Goal: Navigation & Orientation: Understand site structure

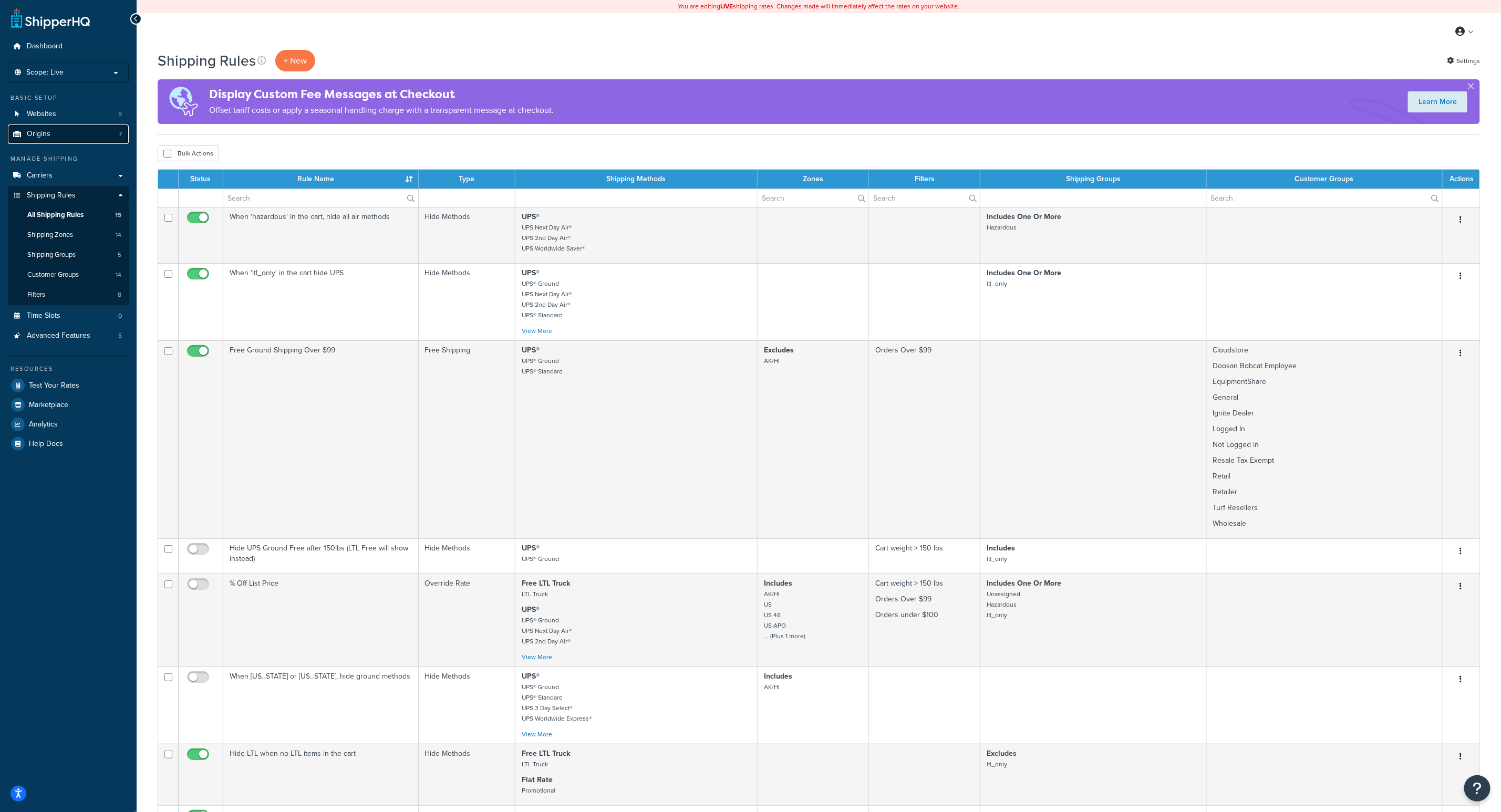
click at [65, 131] on link "Origins 7" at bounding box center [68, 134] width 121 height 19
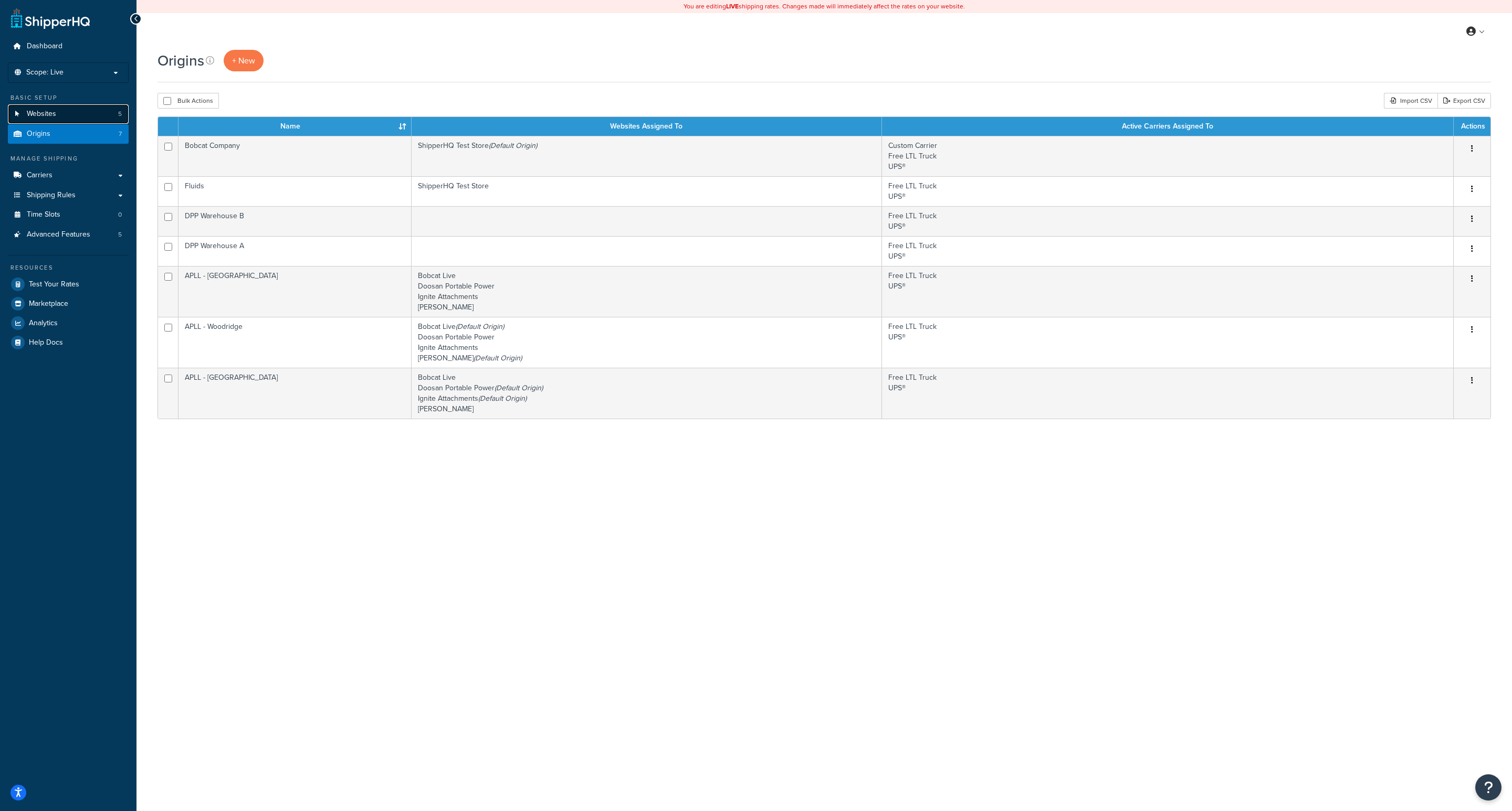
click at [54, 117] on span "Websites" at bounding box center [41, 114] width 29 height 9
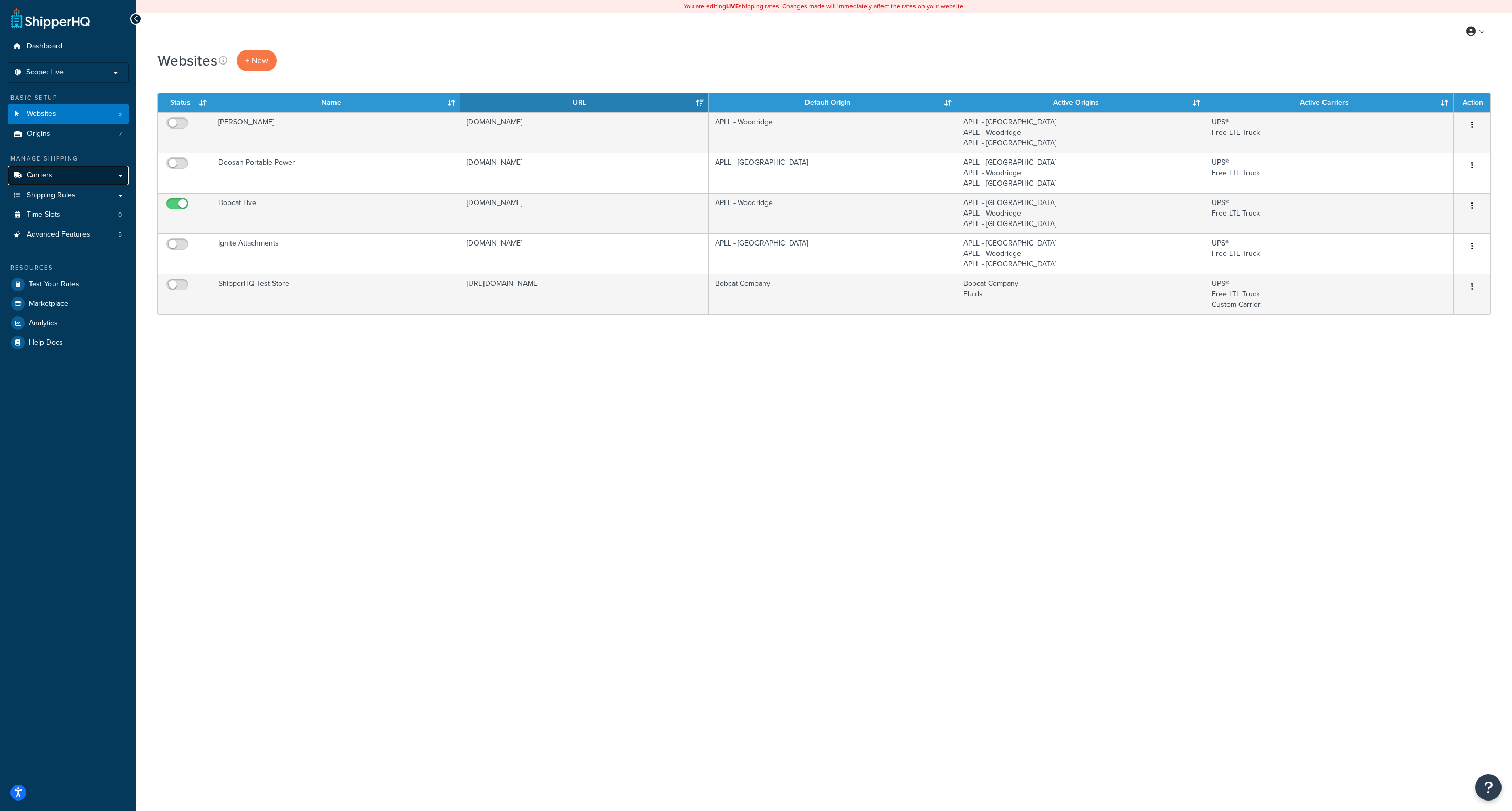
click at [106, 175] on link "Carriers" at bounding box center [68, 175] width 120 height 19
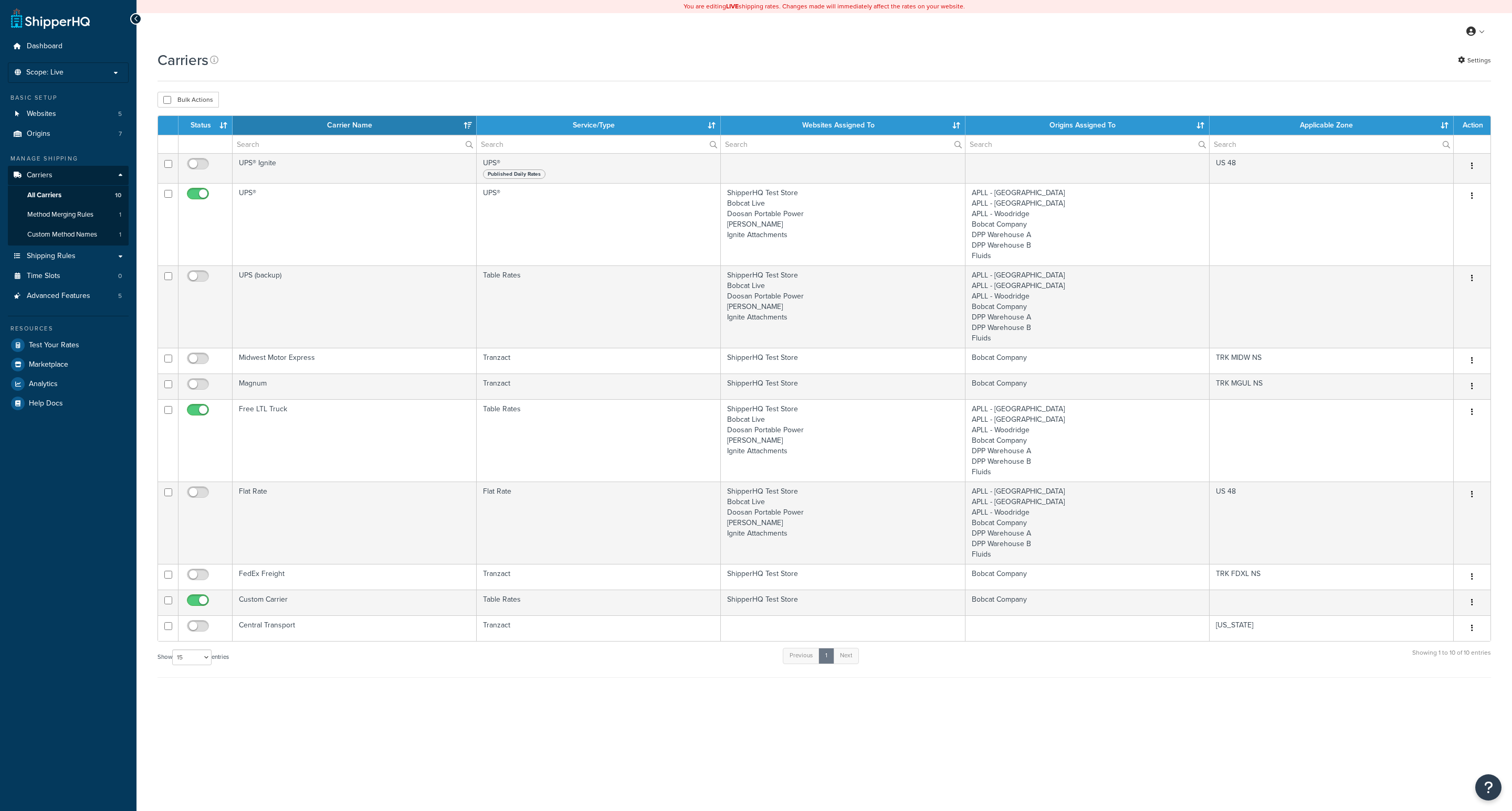
select select "15"
